Goal: Information Seeking & Learning: Learn about a topic

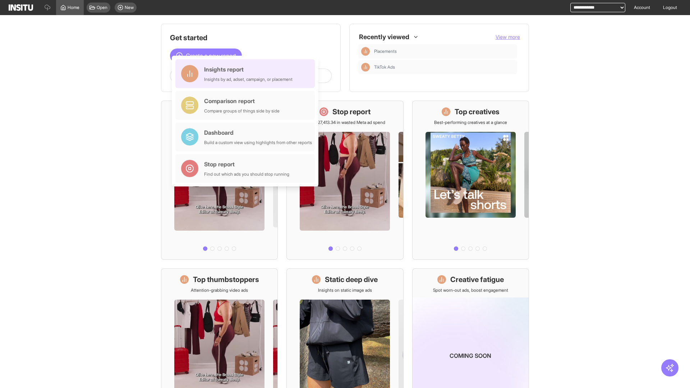
click at [247, 74] on div "Insights report Insights by ad, adset, campaign, or placement" at bounding box center [248, 73] width 88 height 17
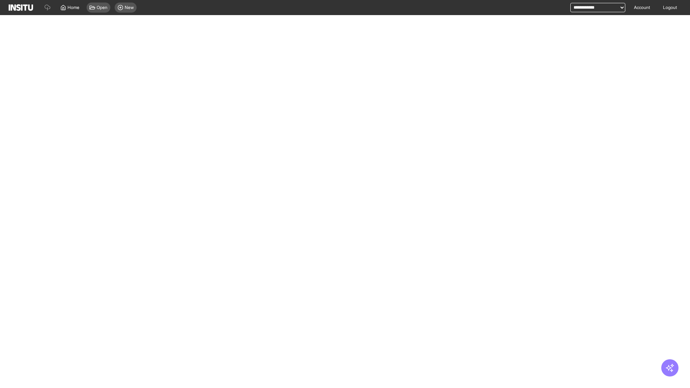
select select "**"
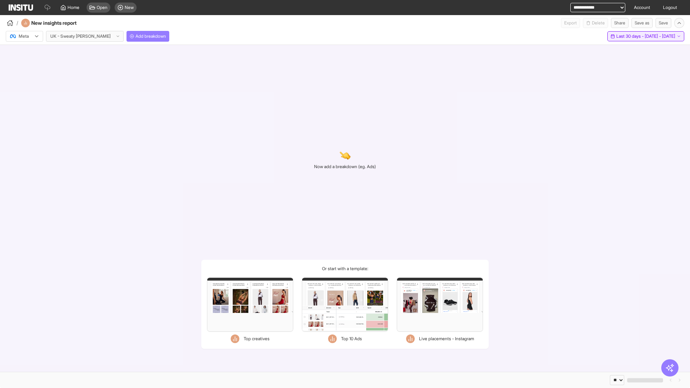
click at [631, 36] on span "Last 30 days - [DATE] - [DATE]" at bounding box center [646, 36] width 59 height 6
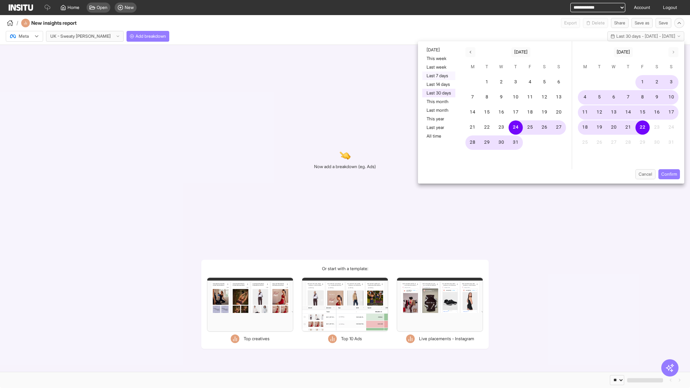
click at [438, 76] on button "Last 7 days" at bounding box center [439, 76] width 33 height 9
